Goal: Information Seeking & Learning: Check status

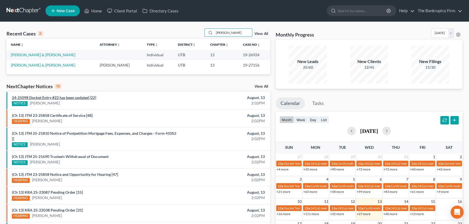
click at [59, 99] on link "24-25098 Docket Entry #22 has been updated [22]" at bounding box center [54, 97] width 84 height 5
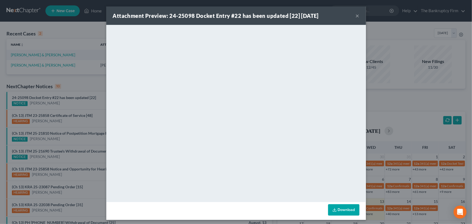
click at [60, 103] on div "Attachment Preview: 24-25098 Docket Entry #22 has been updated [22] [DATE] × Do…" at bounding box center [236, 112] width 472 height 224
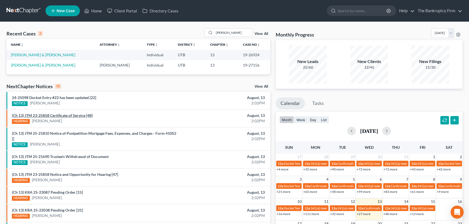
click at [65, 117] on link "(Ch 13) JTM 23-25858 Certificate of Service [48]" at bounding box center [52, 115] width 81 height 5
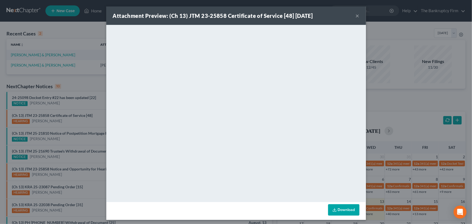
click at [64, 122] on div "Attachment Preview: (Ch 13) JTM 23-25858 Certificate of Service [48] [DATE] × D…" at bounding box center [236, 112] width 472 height 224
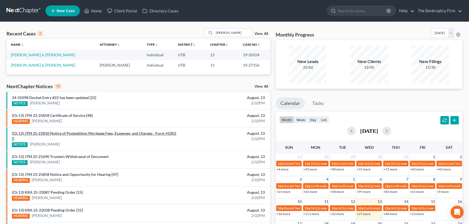
click at [67, 133] on link "(Ch 13) JTM 25-21810 Notice of Postpetition Mortgage Fees, Expenses, and Charge…" at bounding box center [94, 136] width 164 height 10
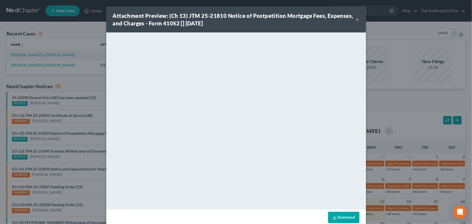
click at [67, 140] on div "Attachment Preview: (Ch 13) JTM 25-21810 Notice of Postpetition Mortgage Fees, …" at bounding box center [236, 112] width 472 height 224
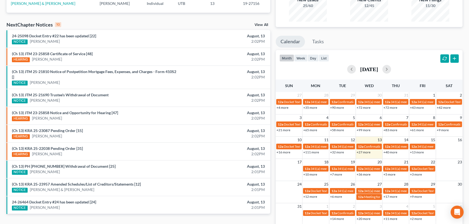
scroll to position [74, 0]
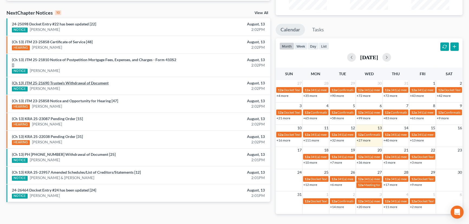
click at [73, 83] on link "(Ch 13) JTM 25-21690 Trustee's Withdrawal of Document" at bounding box center [60, 83] width 97 height 5
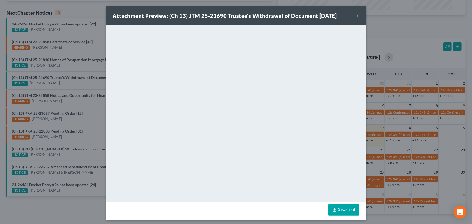
click at [66, 69] on div "Attachment Preview: (Ch 13) JTM 25-21690 Trustee's Withdrawal of Document [DATE…" at bounding box center [236, 112] width 472 height 224
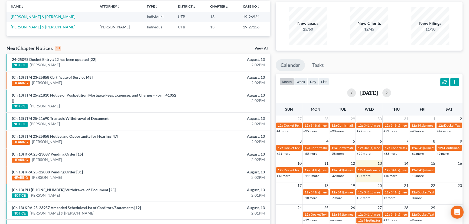
scroll to position [0, 0]
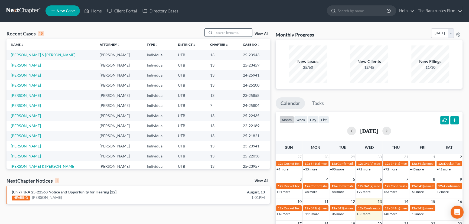
click at [224, 32] on input "search" at bounding box center [233, 33] width 38 height 8
type input "rigby"
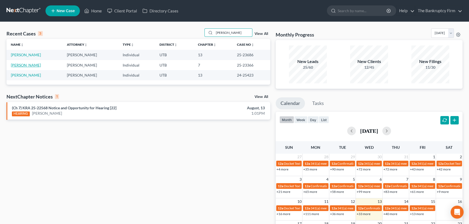
click at [25, 65] on link "Rigby, Nathan" at bounding box center [26, 65] width 30 height 5
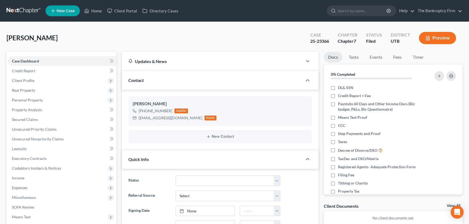
click at [448, 206] on link "View All" at bounding box center [454, 206] width 14 height 4
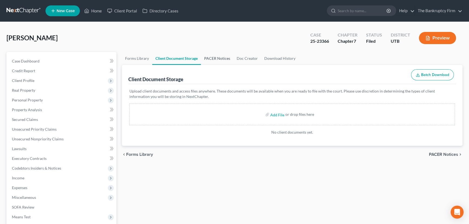
click at [212, 58] on link "PACER Notices" at bounding box center [217, 58] width 32 height 13
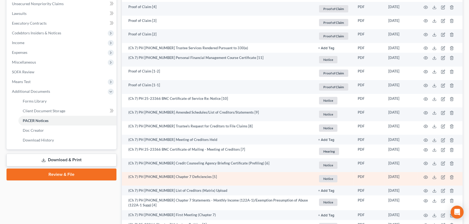
scroll to position [111, 0]
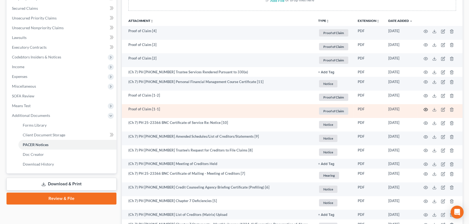
click at [425, 109] on circle "button" at bounding box center [425, 109] width 1 height 1
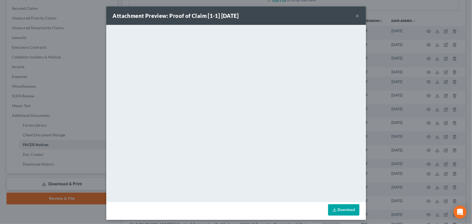
click at [356, 16] on button "×" at bounding box center [358, 15] width 4 height 6
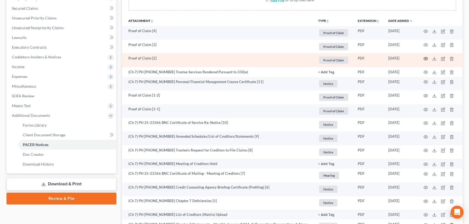
click at [425, 57] on icon "button" at bounding box center [425, 59] width 4 height 4
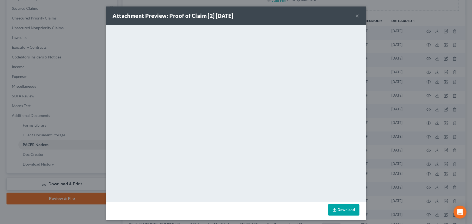
click at [356, 16] on button "×" at bounding box center [358, 15] width 4 height 6
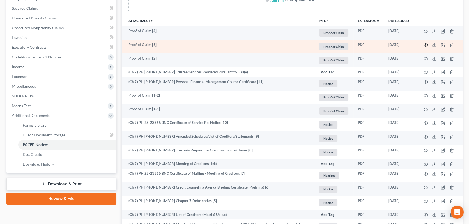
click at [424, 44] on icon "button" at bounding box center [425, 45] width 4 height 4
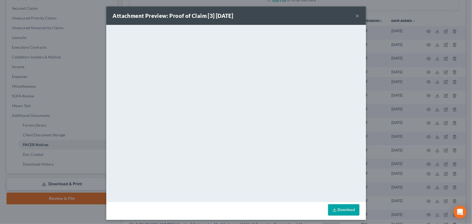
click at [358, 18] on div "Attachment Preview: Proof of Claim [3] 08/05/2025 ×" at bounding box center [236, 15] width 260 height 18
click at [356, 16] on button "×" at bounding box center [358, 15] width 4 height 6
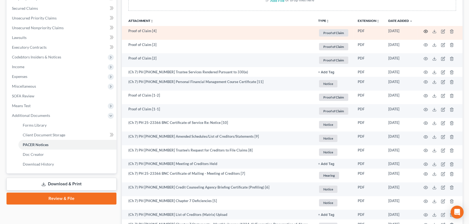
click at [425, 31] on circle "button" at bounding box center [425, 31] width 1 height 1
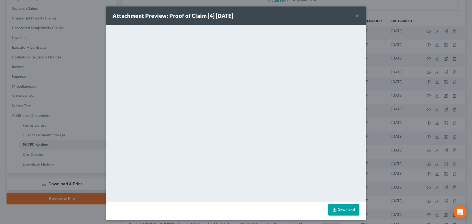
click at [356, 16] on button "×" at bounding box center [358, 15] width 4 height 6
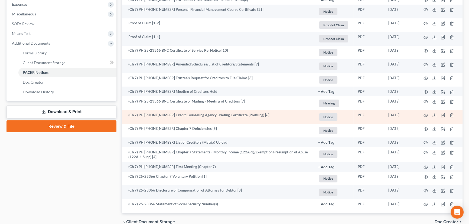
scroll to position [185, 0]
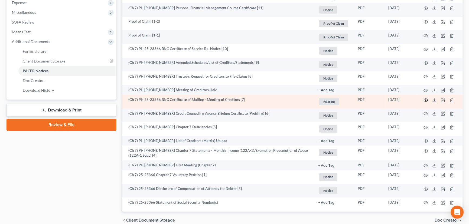
click at [427, 100] on icon "button" at bounding box center [426, 100] width 4 height 3
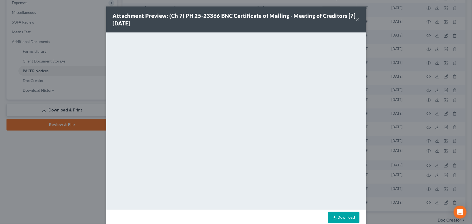
click at [356, 19] on button "×" at bounding box center [358, 19] width 4 height 6
